Goal: Information Seeking & Learning: Learn about a topic

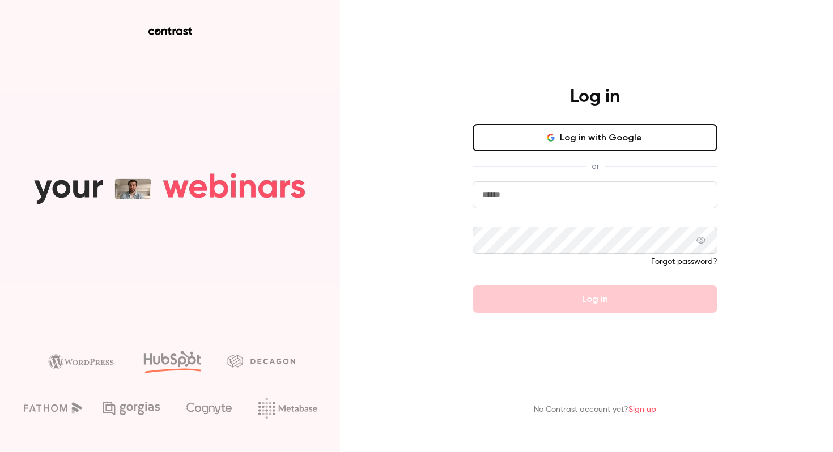
click at [546, 197] on input "email" at bounding box center [594, 194] width 245 height 27
type input "**********"
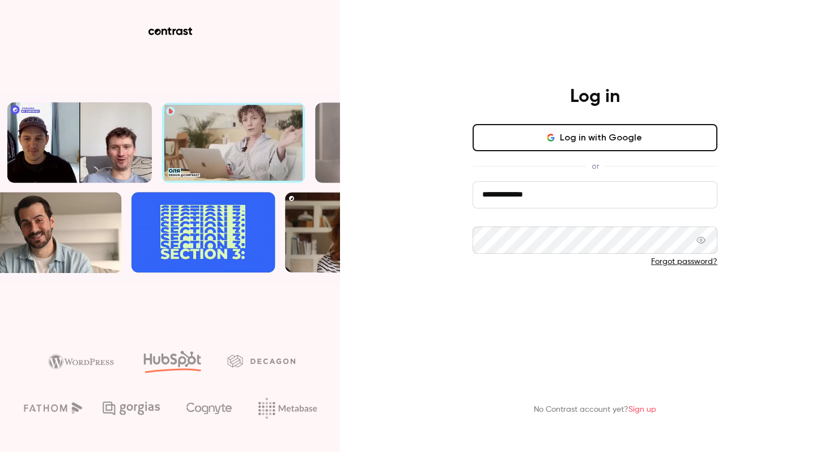
click at [617, 292] on button "Log in" at bounding box center [594, 298] width 245 height 27
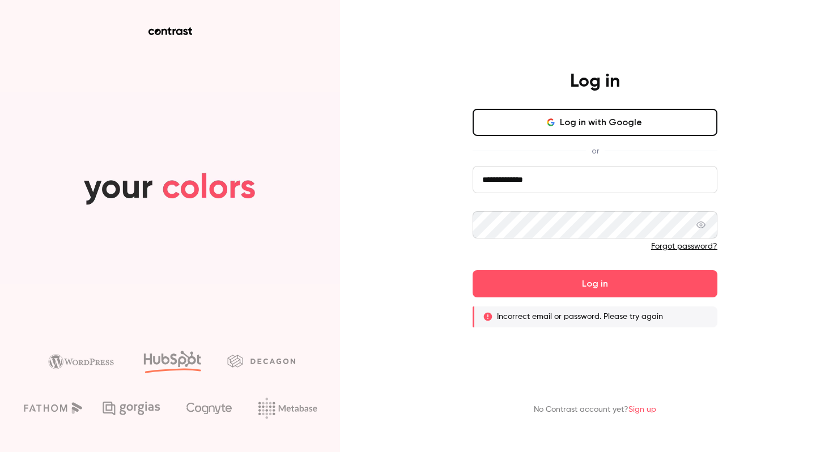
click at [596, 147] on span "or" at bounding box center [595, 151] width 19 height 12
click at [599, 117] on button "Log in with Google" at bounding box center [594, 122] width 245 height 27
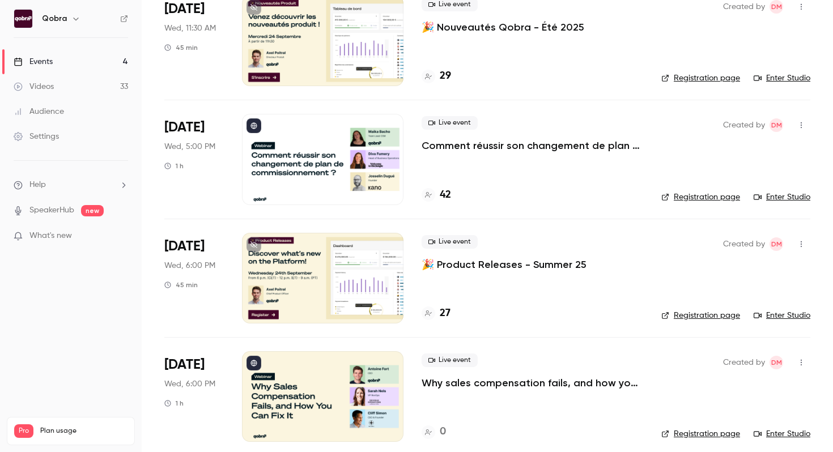
scroll to position [112, 0]
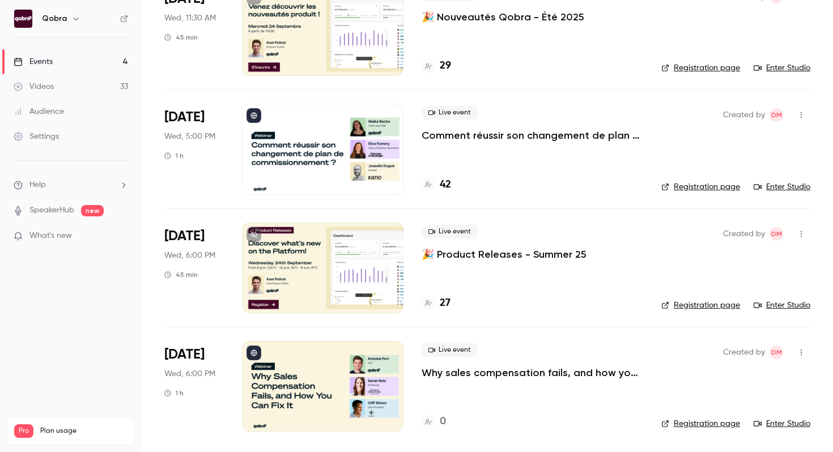
click at [469, 136] on p "Comment réussir son changement de plan de commissionnement ?" at bounding box center [531, 136] width 221 height 14
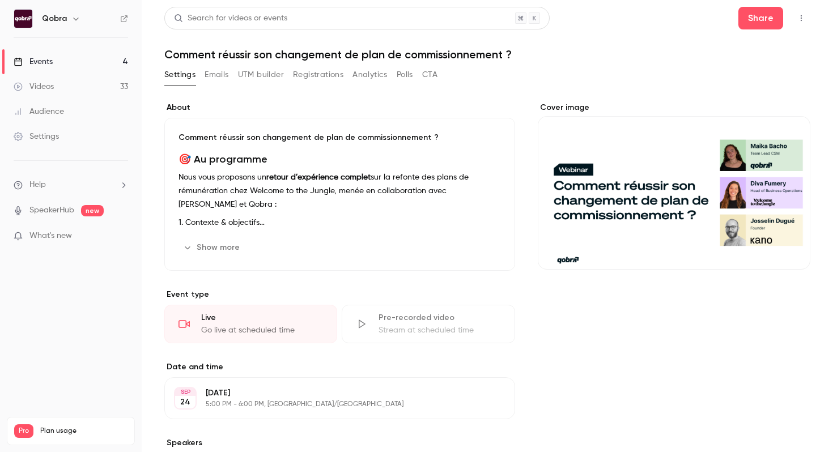
click at [803, 18] on icon "button" at bounding box center [800, 18] width 9 height 8
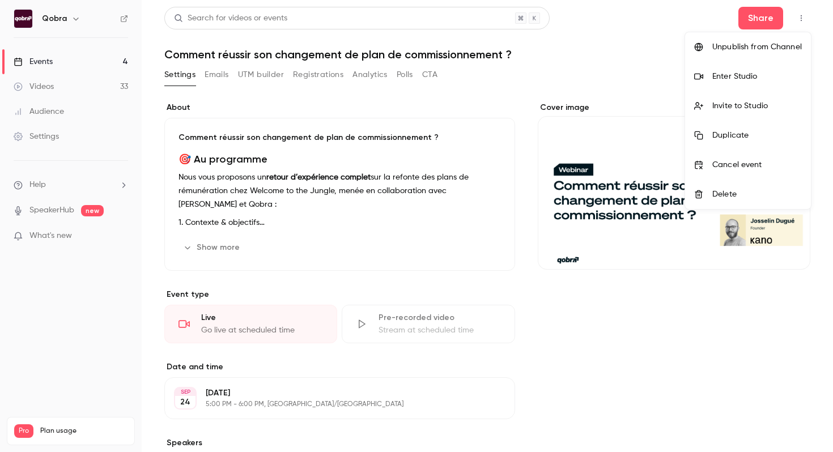
click at [745, 86] on li "Enter Studio" at bounding box center [748, 76] width 126 height 29
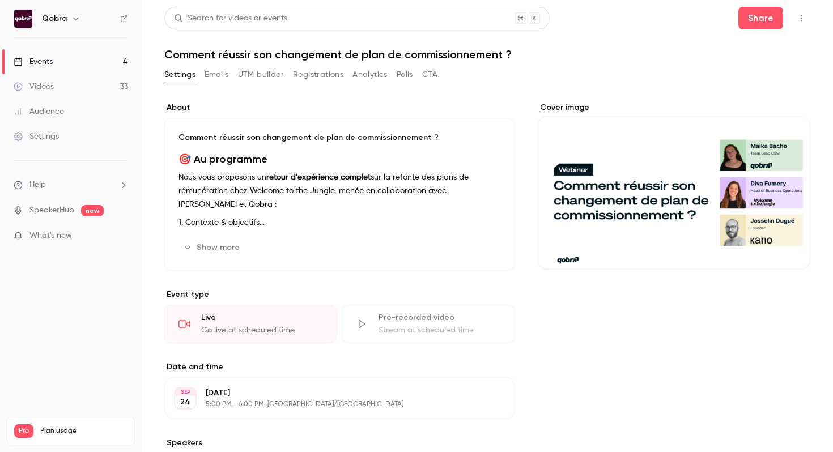
click at [235, 245] on button "Show more" at bounding box center [212, 247] width 68 height 18
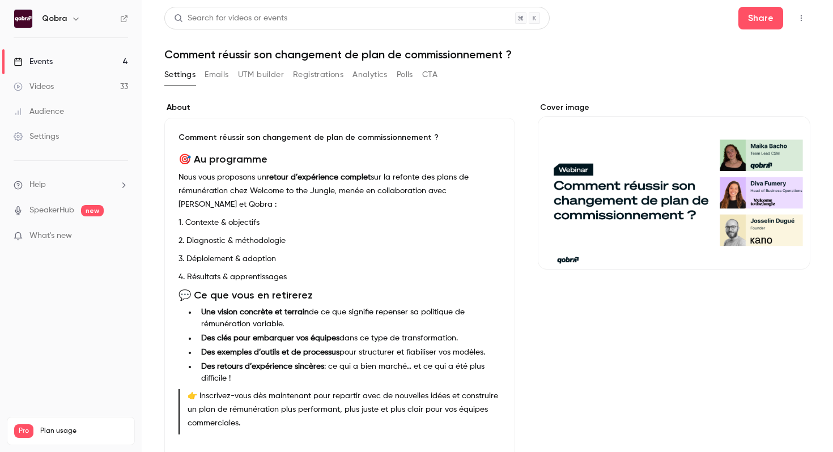
click at [798, 19] on icon "button" at bounding box center [800, 18] width 9 height 8
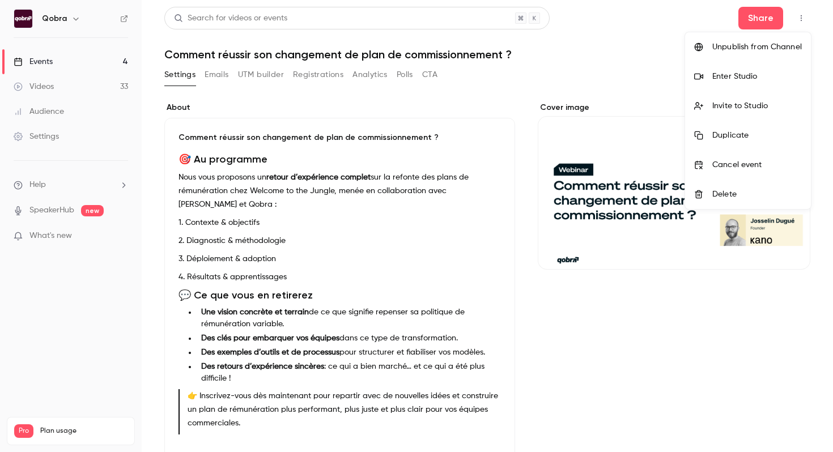
click at [636, 58] on div at bounding box center [416, 226] width 833 height 452
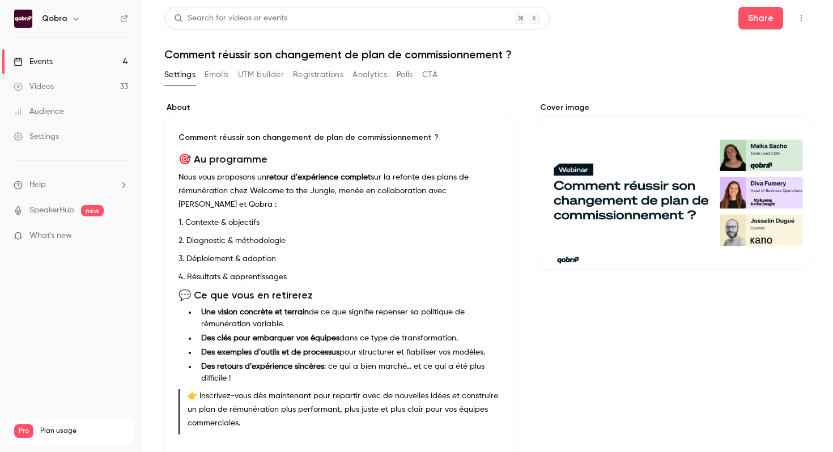
click at [88, 61] on link "Events 4" at bounding box center [71, 61] width 142 height 25
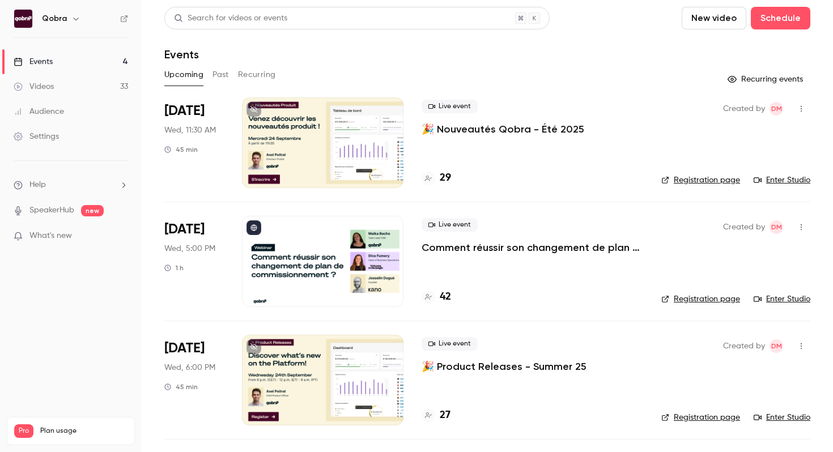
click at [784, 296] on link "Enter Studio" at bounding box center [781, 298] width 57 height 11
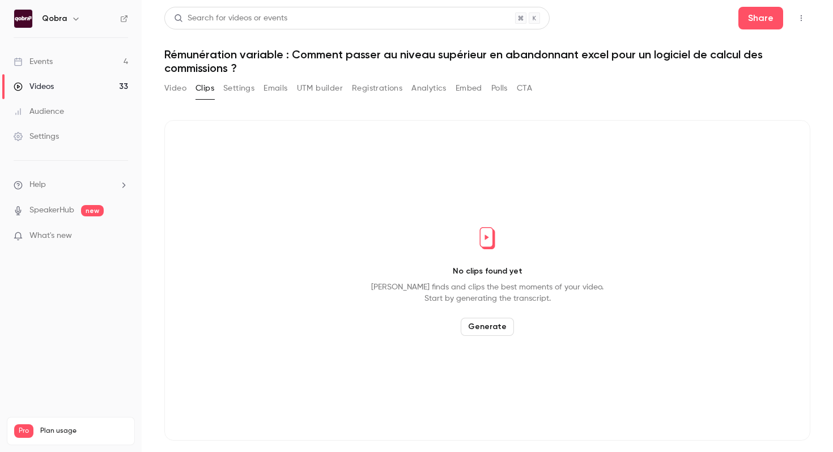
click at [104, 57] on link "Events 4" at bounding box center [71, 61] width 142 height 25
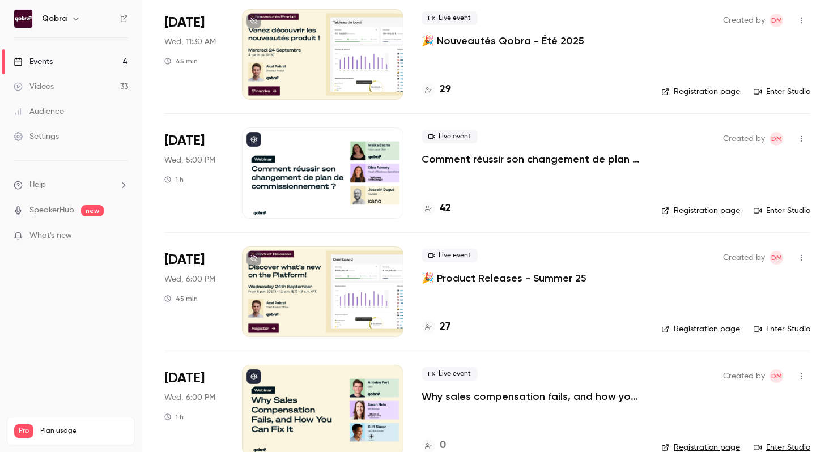
scroll to position [112, 0]
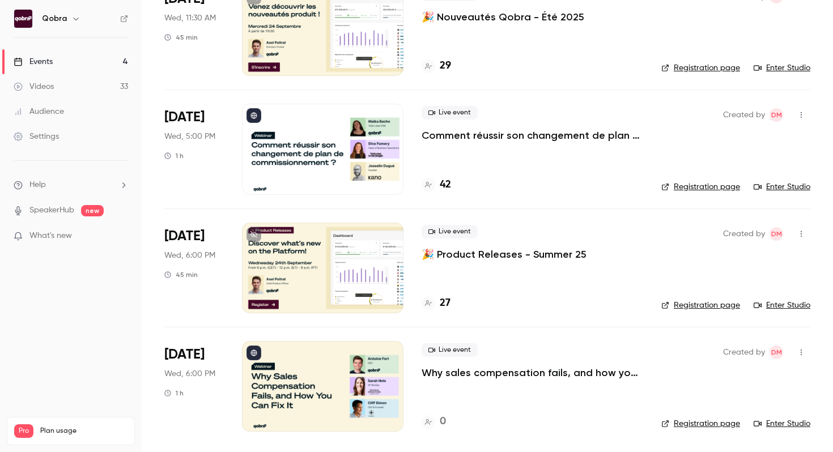
click at [475, 372] on p "Why sales compensation fails, and how you can fix it" at bounding box center [531, 373] width 221 height 14
